Goal: Transaction & Acquisition: Purchase product/service

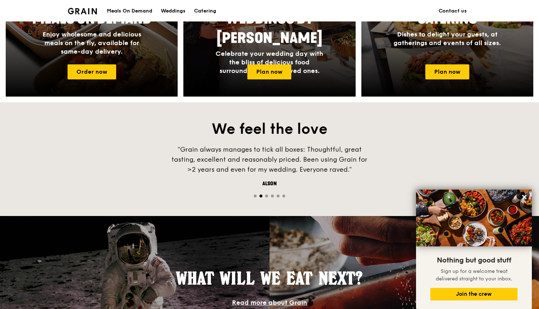
scroll to position [538, 0]
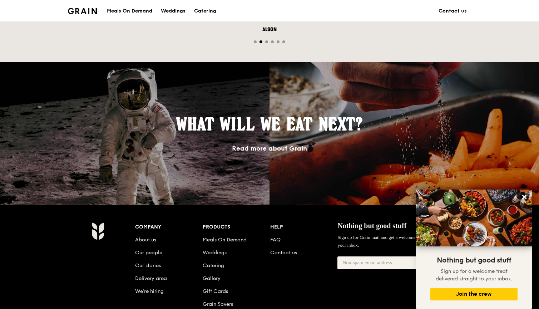
click at [142, 9] on div "Meals On Demand" at bounding box center [129, 10] width 45 height 21
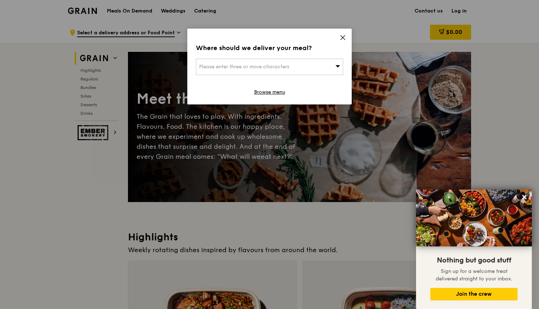
click at [343, 35] on icon at bounding box center [343, 37] width 6 height 6
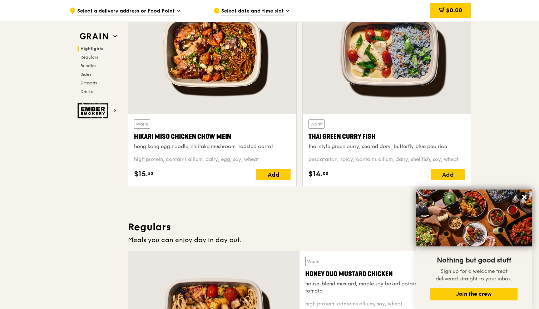
scroll to position [272, 0]
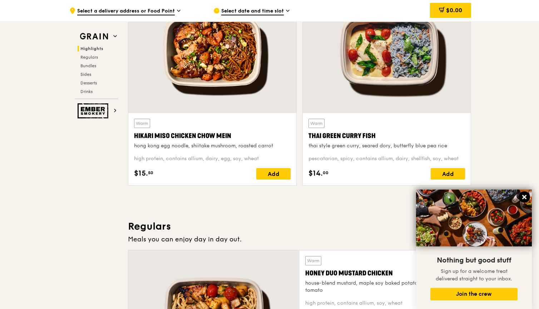
click at [525, 198] on icon at bounding box center [525, 197] width 4 height 4
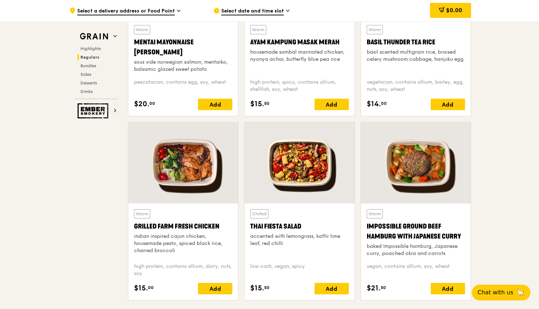
scroll to position [723, 0]
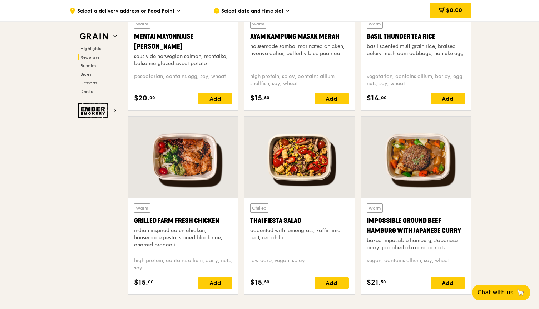
click at [271, 5] on div "Select date and time slot" at bounding box center [280, 10] width 133 height 21
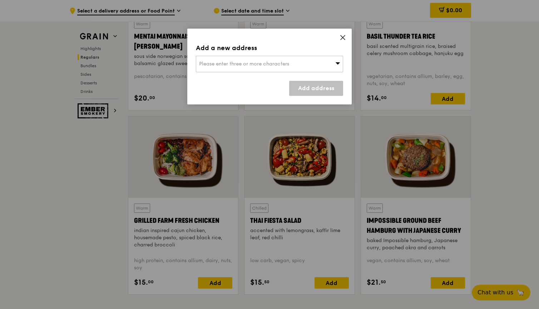
click at [304, 63] on div "Please enter three or more characters" at bounding box center [269, 64] width 147 height 16
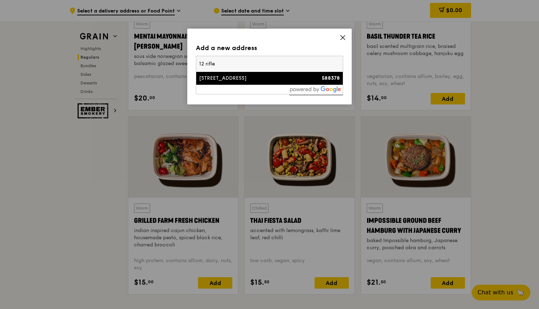
type input "12 rifle"
click at [287, 80] on div "[STREET_ADDRESS]" at bounding box center [252, 78] width 106 height 7
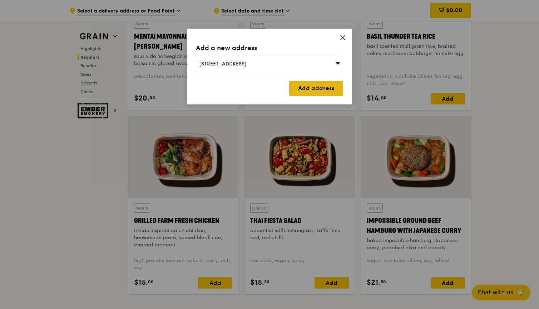
click at [309, 91] on link "Add address" at bounding box center [316, 88] width 54 height 15
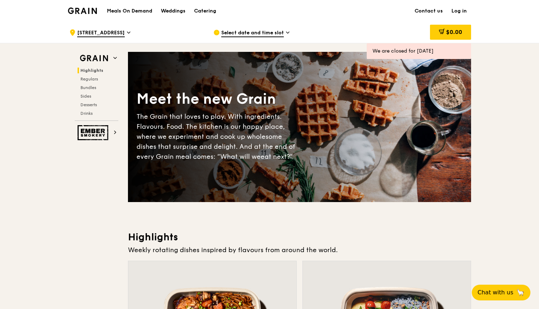
scroll to position [0, 0]
click at [141, 11] on h1 "Meals On Demand" at bounding box center [129, 11] width 45 height 7
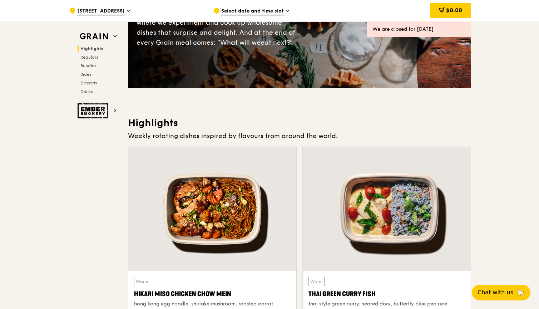
scroll to position [168, 0]
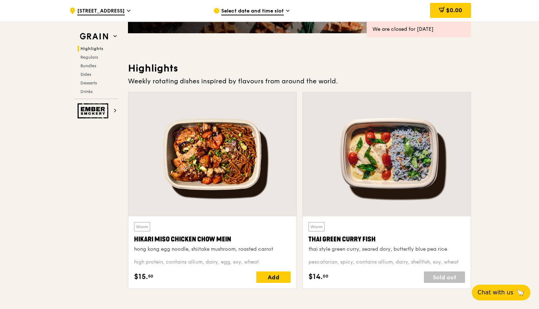
click at [266, 196] on div at bounding box center [212, 154] width 168 height 124
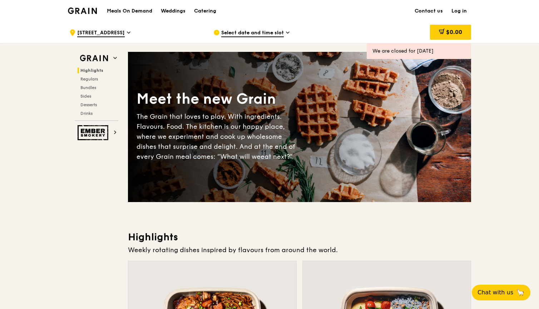
scroll to position [0, 0]
click at [182, 10] on div "Weddings" at bounding box center [173, 10] width 25 height 21
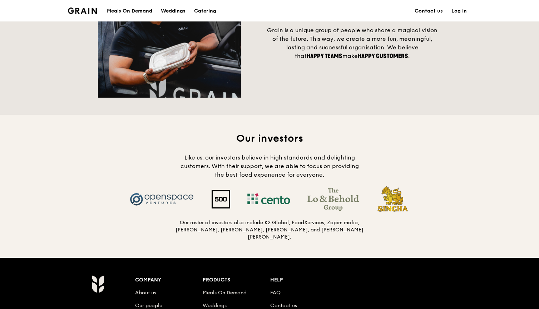
scroll to position [603, 0]
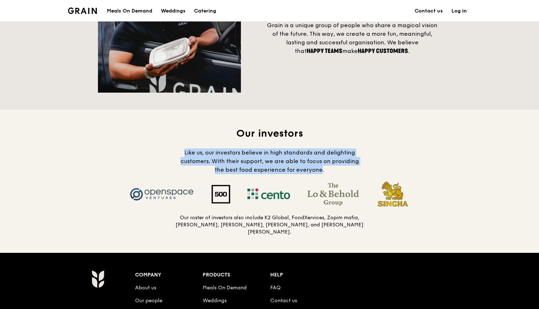
drag, startPoint x: 317, startPoint y: 166, endPoint x: 262, endPoint y: 146, distance: 58.4
click at [262, 146] on div "Our investors Like us, our investors believe in high standards and delighting c…" at bounding box center [269, 150] width 189 height 47
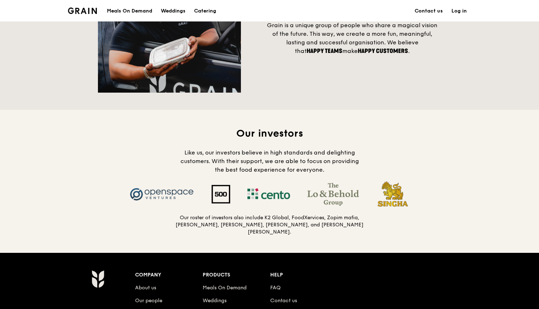
scroll to position [651, 0]
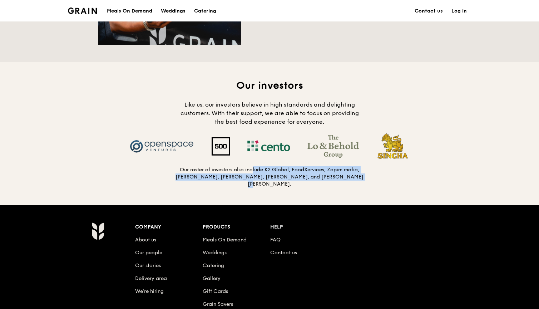
drag, startPoint x: 264, startPoint y: 193, endPoint x: 228, endPoint y: 171, distance: 41.9
click at [228, 171] on div "Our investors Like us, our investors believe in high standards and delighting c…" at bounding box center [269, 133] width 539 height 143
click at [228, 171] on h5 "Our roster of investors also include K2 Global, FoodXervices, Zopim mafia, Koh …" at bounding box center [269, 176] width 189 height 21
drag, startPoint x: 228, startPoint y: 171, endPoint x: 275, endPoint y: 177, distance: 47.6
click at [275, 177] on h5 "Our roster of investors also include K2 Global, FoodXervices, Zopim mafia, Koh …" at bounding box center [269, 176] width 189 height 21
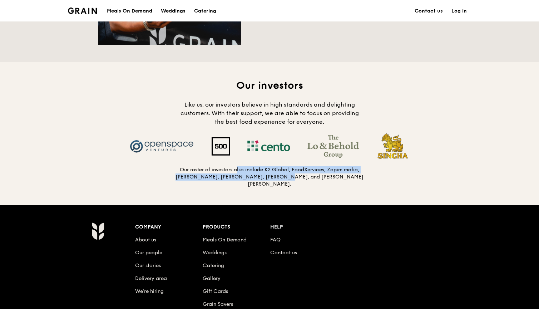
click at [275, 177] on h5 "Our roster of investors also include K2 Global, FoodXervices, Zopim mafia, Koh …" at bounding box center [269, 176] width 189 height 21
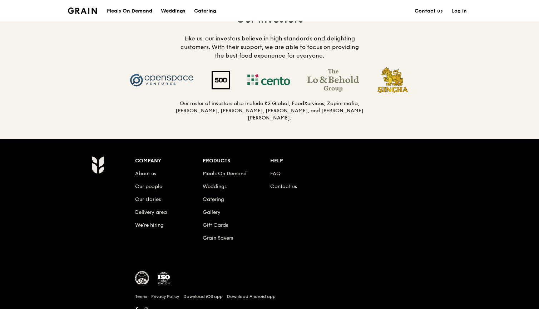
scroll to position [720, 0]
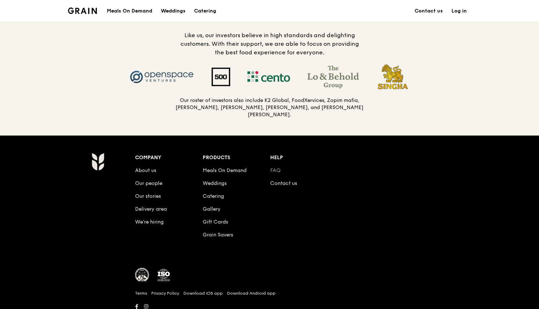
click at [280, 167] on link "FAQ" at bounding box center [275, 170] width 10 height 6
